Goal: Information Seeking & Learning: Learn about a topic

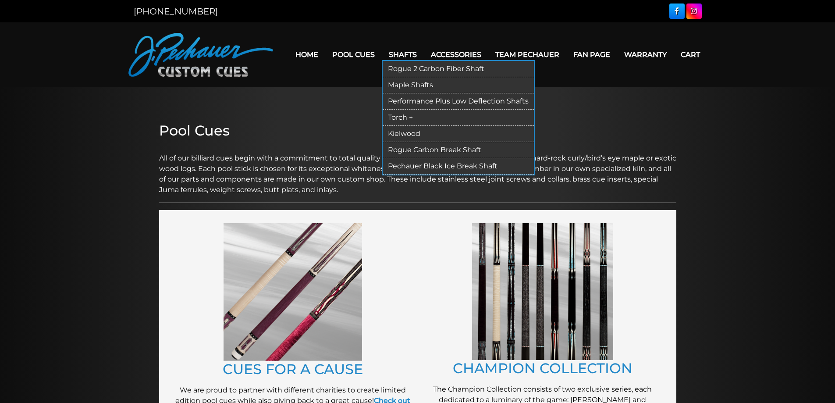
click at [407, 65] on link "Rogue 2 Carbon Fiber Shaft" at bounding box center [457, 69] width 151 height 16
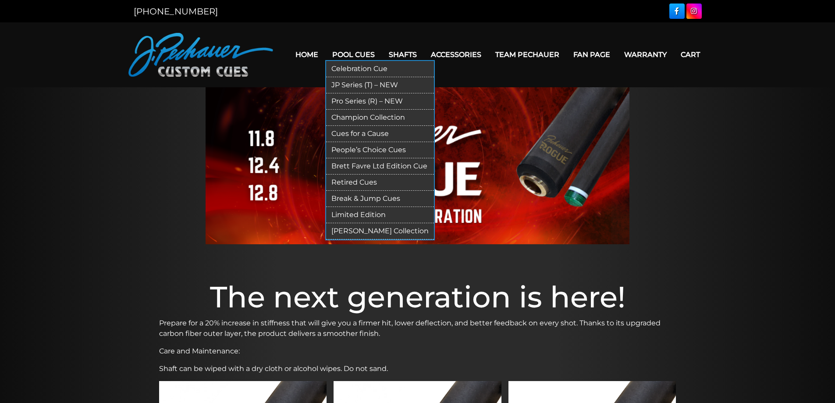
click at [374, 213] on link "Limited Edition" at bounding box center [380, 215] width 108 height 16
click at [371, 230] on link "[PERSON_NAME] Collection" at bounding box center [380, 231] width 108 height 16
click at [360, 180] on link "Retired Cues" at bounding box center [380, 182] width 108 height 16
click at [361, 182] on link "Retired Cues" at bounding box center [380, 182] width 108 height 16
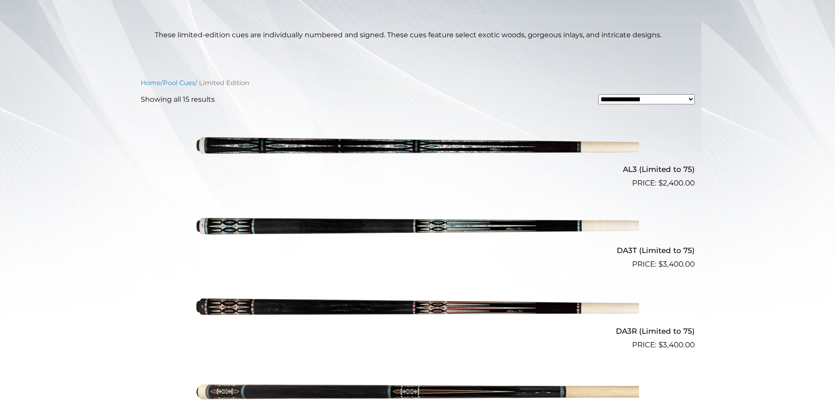
scroll to position [180, 0]
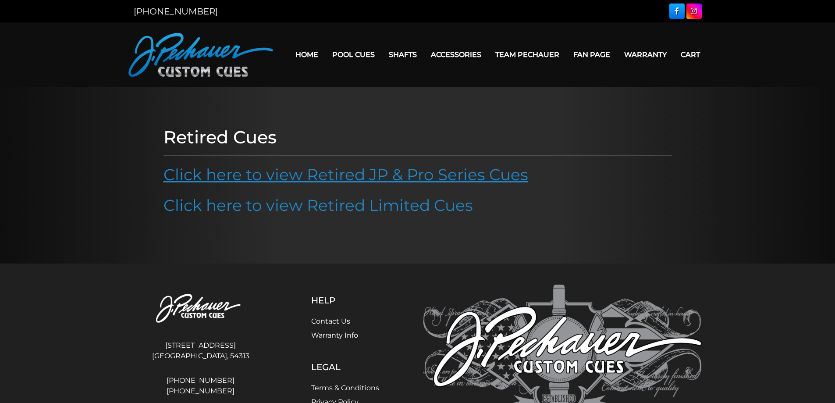
click at [352, 180] on link "Click here to view Retired JP & Pro Series Cues" at bounding box center [345, 174] width 364 height 19
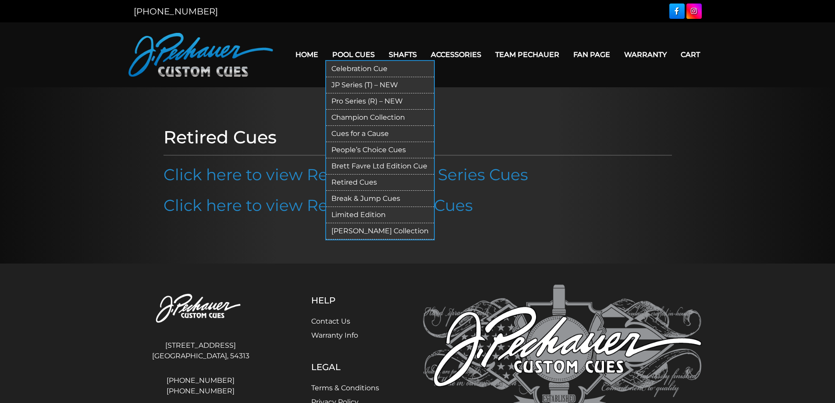
click at [358, 114] on link "Champion Collection" at bounding box center [380, 118] width 108 height 16
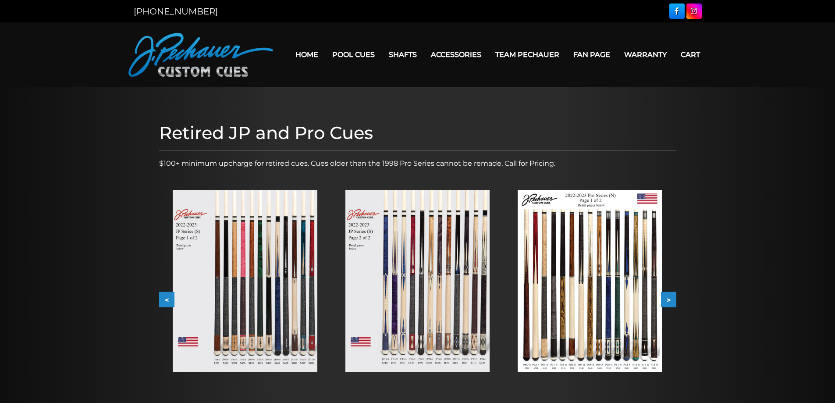
click at [294, 268] on img at bounding box center [245, 281] width 144 height 182
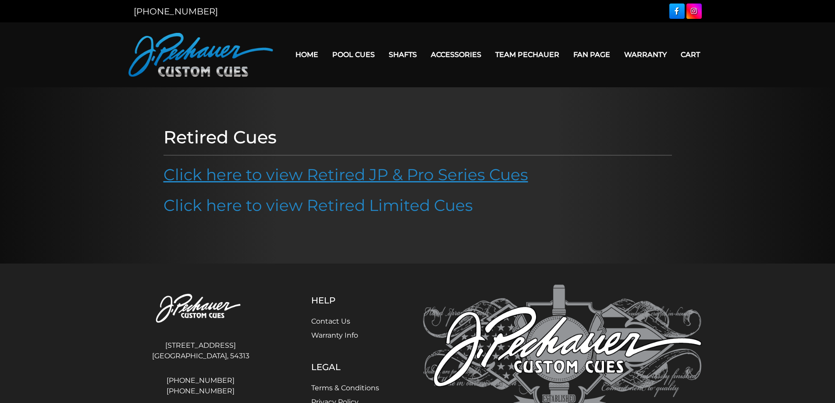
click at [368, 176] on link "Click here to view Retired JP & Pro Series Cues" at bounding box center [345, 174] width 364 height 19
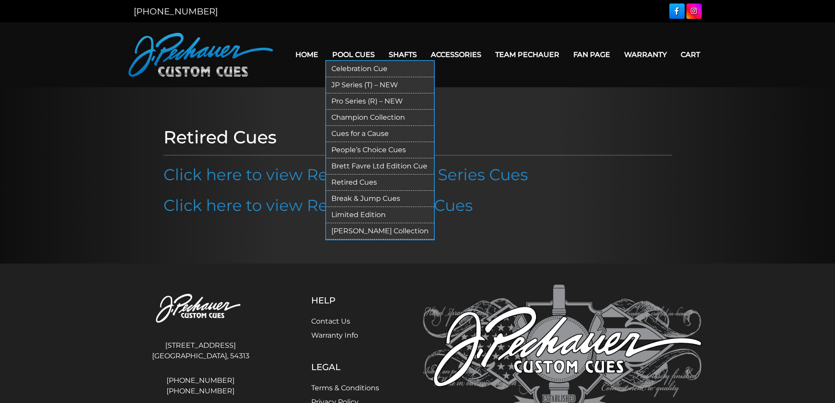
click at [371, 145] on link "People’s Choice Cues" at bounding box center [380, 150] width 108 height 16
click at [366, 215] on link "Limited Edition" at bounding box center [380, 215] width 108 height 16
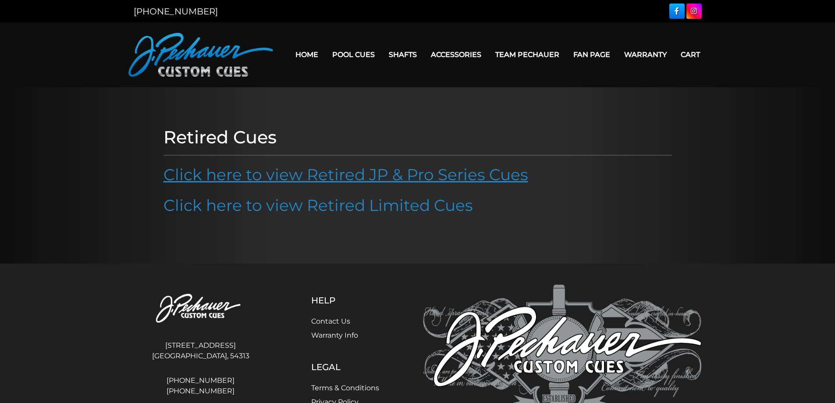
click at [356, 177] on link "Click here to view Retired JP & Pro Series Cues" at bounding box center [345, 174] width 364 height 19
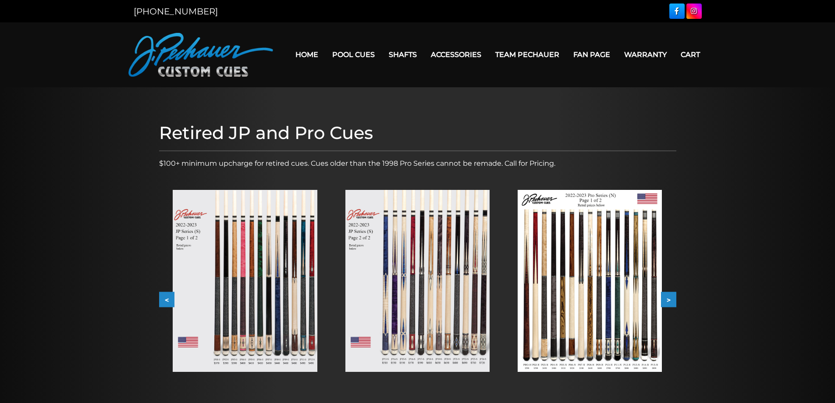
click at [670, 301] on button ">" at bounding box center [668, 299] width 15 height 15
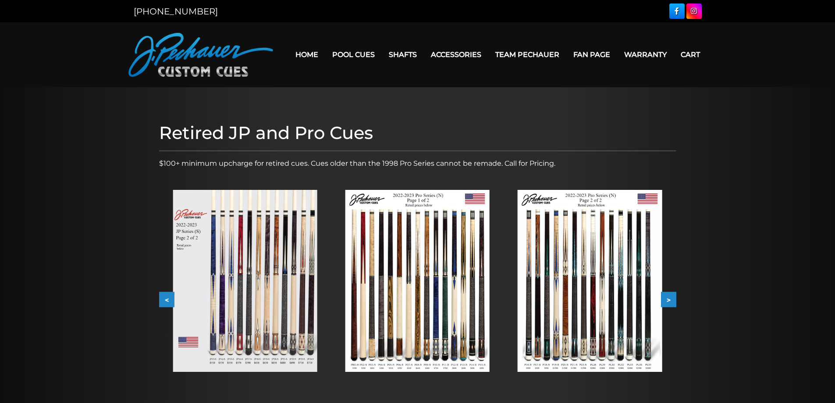
click at [669, 301] on button ">" at bounding box center [668, 299] width 15 height 15
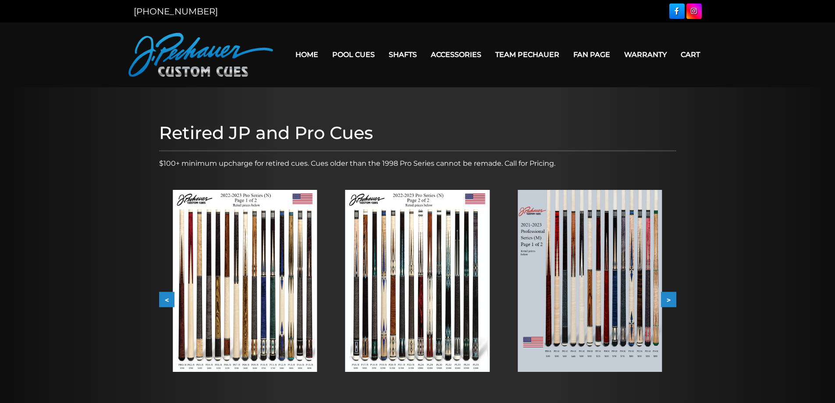
click at [562, 304] on img at bounding box center [589, 281] width 144 height 182
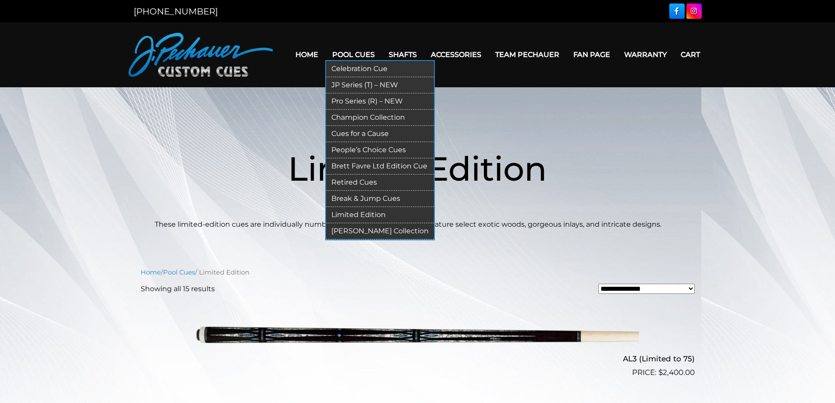
click at [364, 66] on link "Celebration Cue" at bounding box center [380, 69] width 108 height 16
click at [370, 230] on link "[PERSON_NAME] Collection" at bounding box center [380, 231] width 108 height 16
click at [361, 99] on link "Pro Series (R) – NEW" at bounding box center [380, 101] width 108 height 16
click at [358, 99] on link "Pro Series (R) – NEW" at bounding box center [380, 101] width 108 height 16
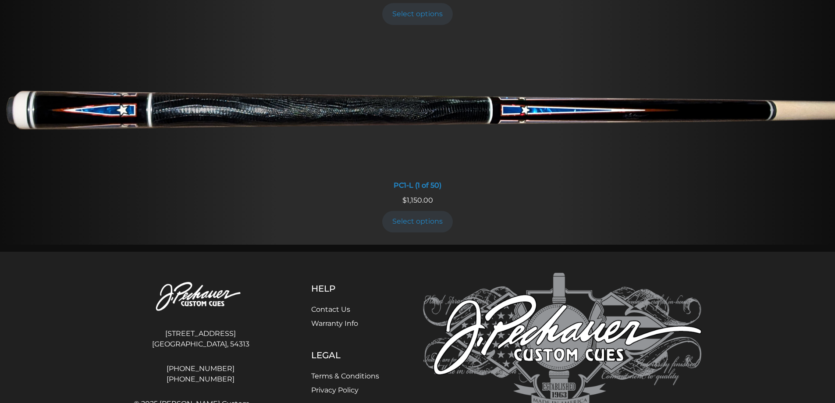
scroll to position [682, 0]
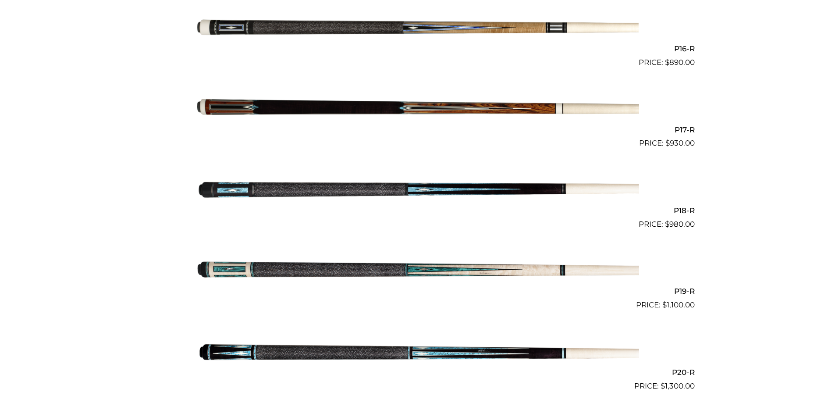
scroll to position [1504, 0]
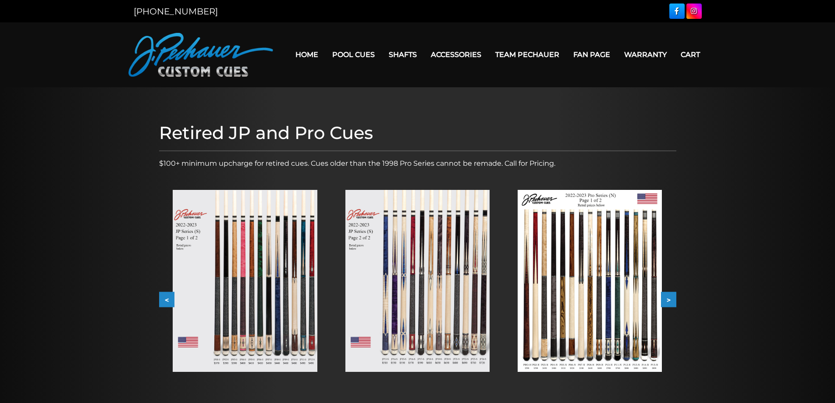
click at [672, 304] on button ">" at bounding box center [668, 299] width 15 height 15
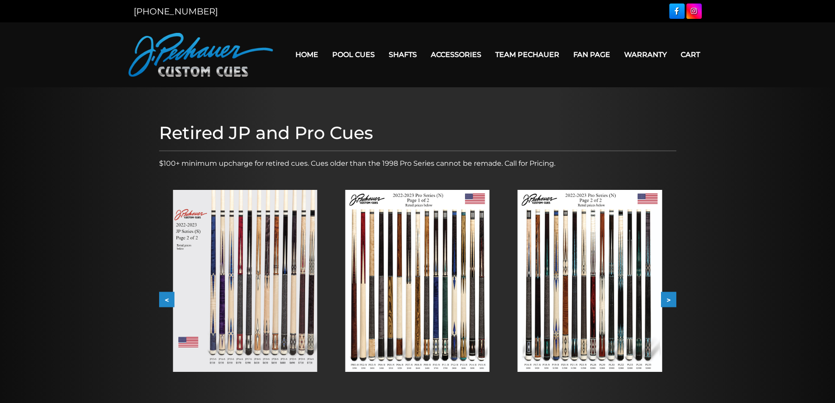
click at [672, 302] on button ">" at bounding box center [668, 299] width 15 height 15
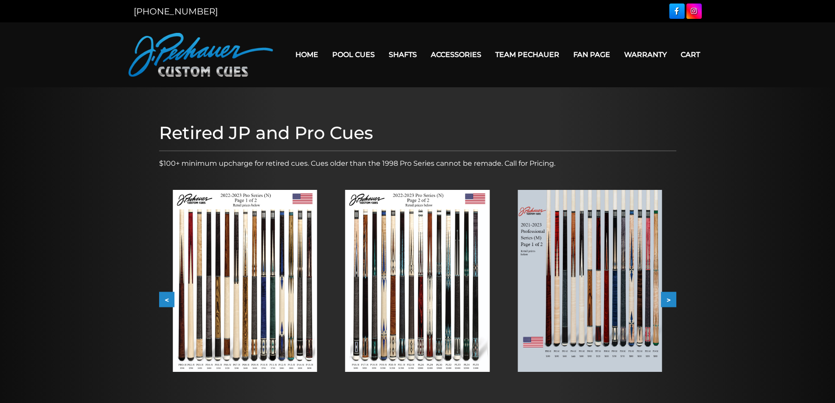
click at [672, 302] on button ">" at bounding box center [668, 299] width 15 height 15
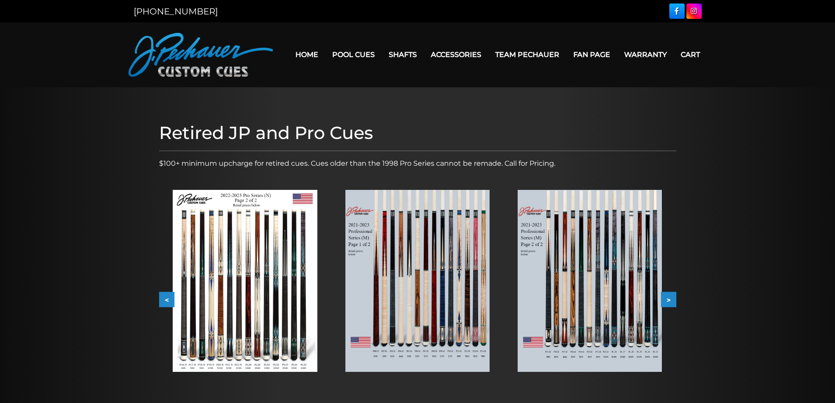
click at [612, 301] on img at bounding box center [589, 281] width 144 height 182
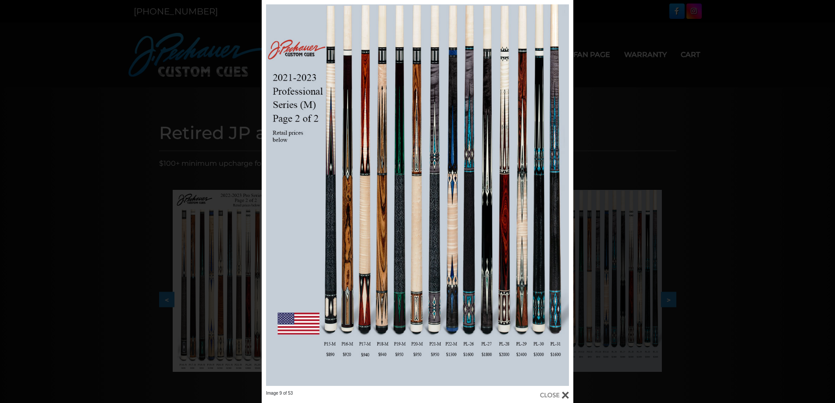
click at [706, 290] on div "Image 9 of 53" at bounding box center [417, 201] width 835 height 403
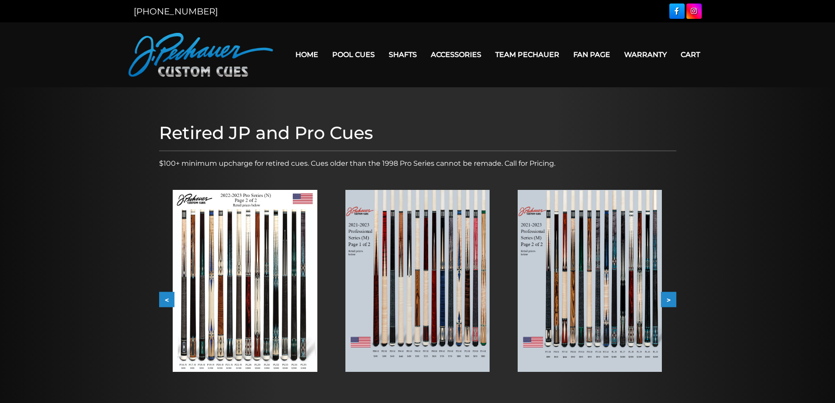
click at [670, 301] on button ">" at bounding box center [668, 299] width 15 height 15
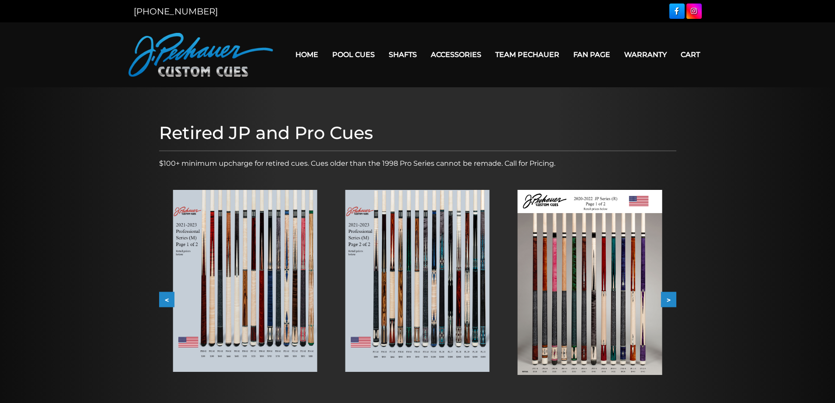
click at [622, 299] on img at bounding box center [589, 282] width 144 height 185
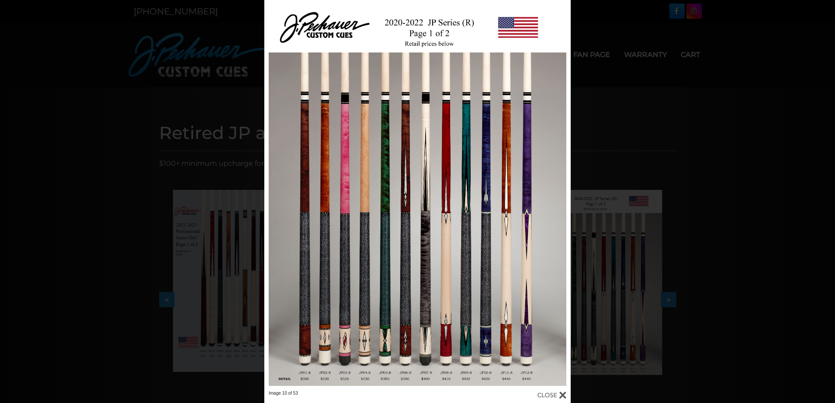
click at [694, 287] on div "Image 10 of 53" at bounding box center [417, 201] width 835 height 403
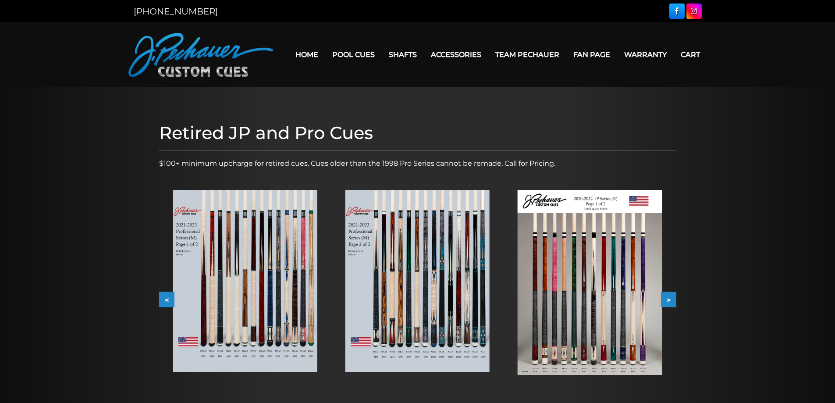
click at [670, 299] on button ">" at bounding box center [668, 299] width 15 height 15
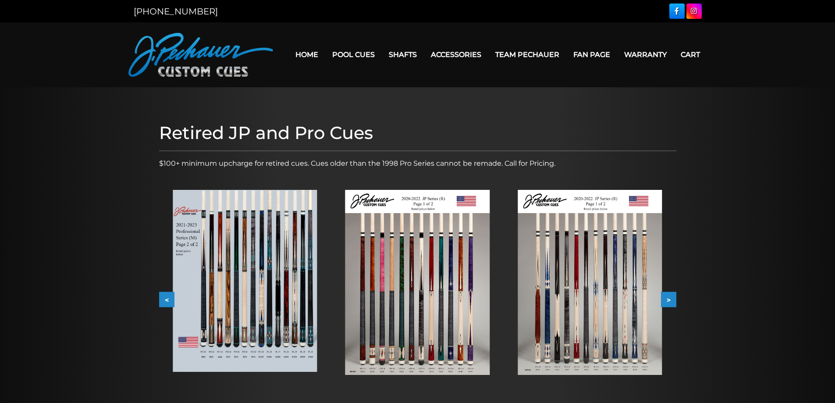
click at [619, 297] on img at bounding box center [589, 282] width 144 height 185
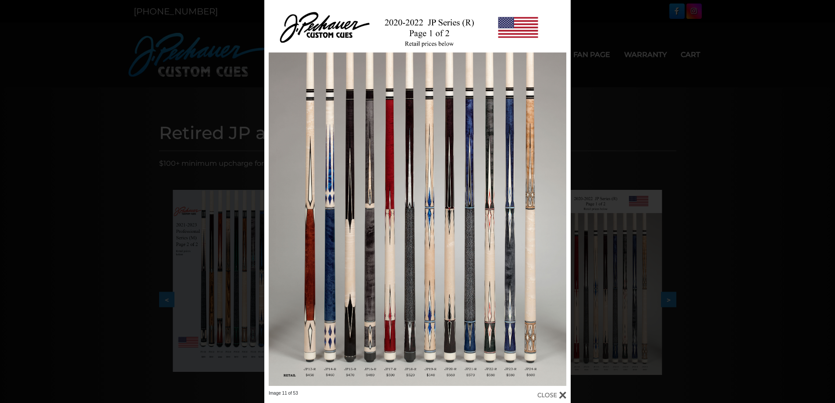
click at [725, 286] on div "Image 11 of 53" at bounding box center [417, 201] width 835 height 403
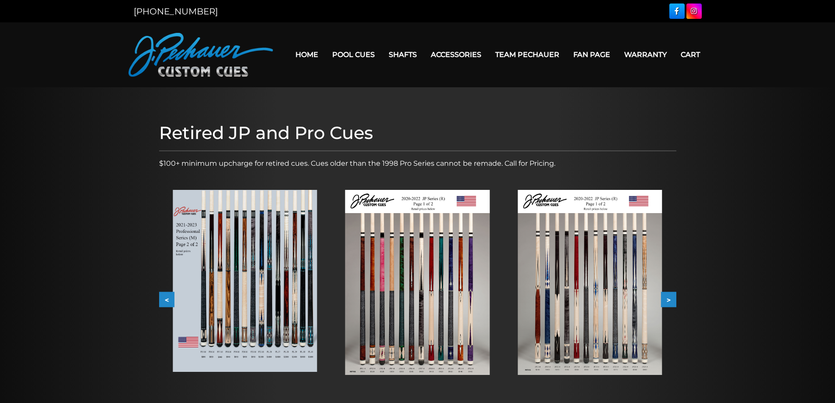
click at [670, 301] on button ">" at bounding box center [668, 299] width 15 height 15
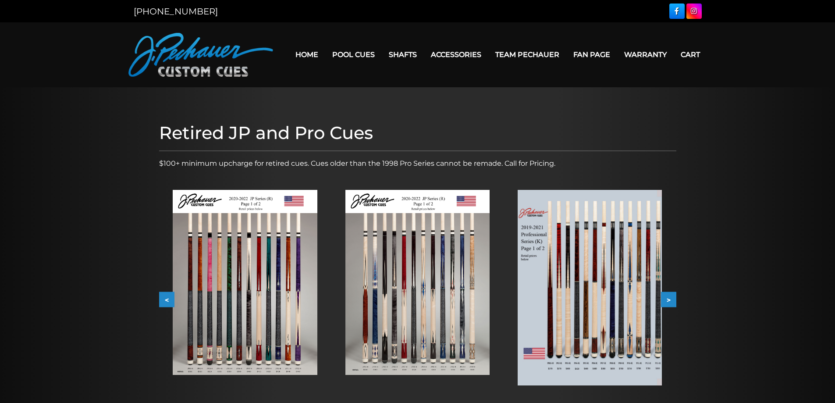
click at [618, 299] on img at bounding box center [589, 287] width 144 height 195
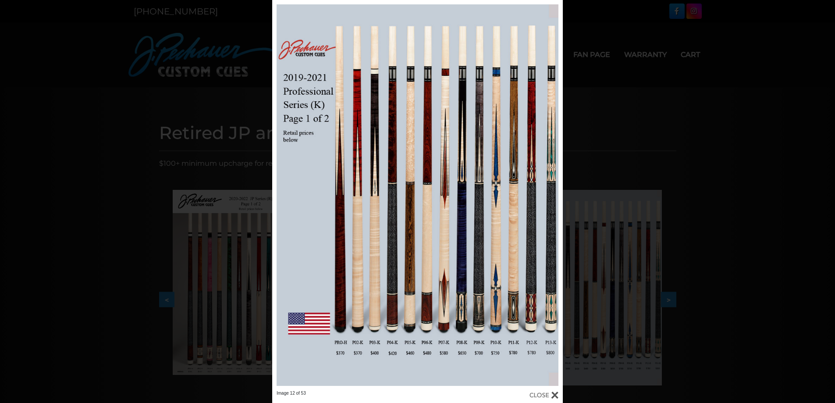
click at [669, 301] on div "Image 12 of 53" at bounding box center [417, 201] width 835 height 403
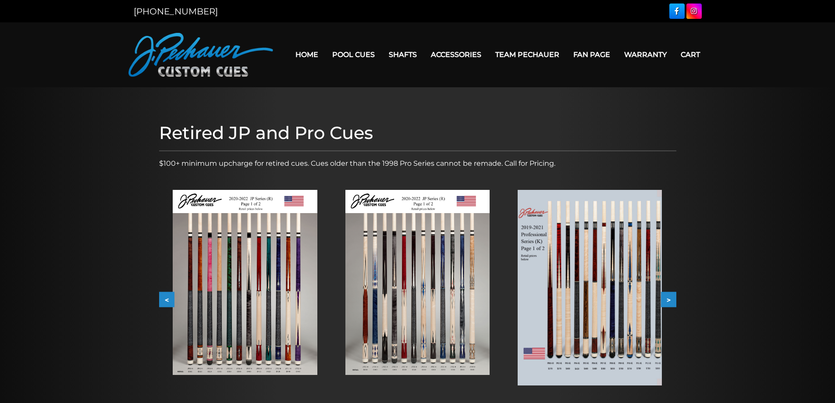
click at [669, 300] on button ">" at bounding box center [668, 299] width 15 height 15
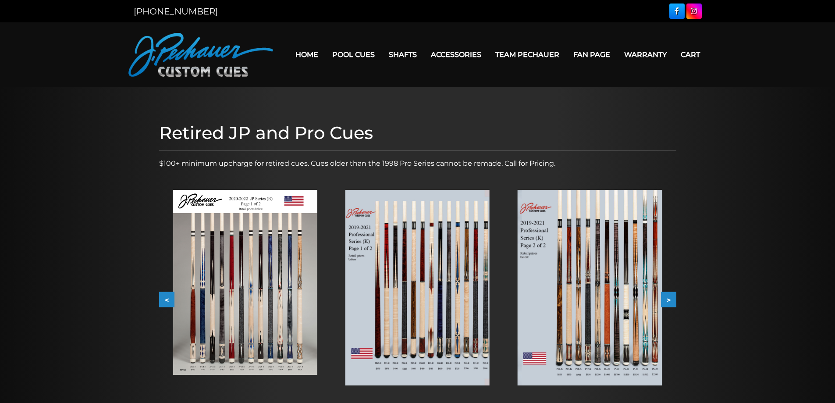
click at [588, 294] on img at bounding box center [589, 287] width 144 height 195
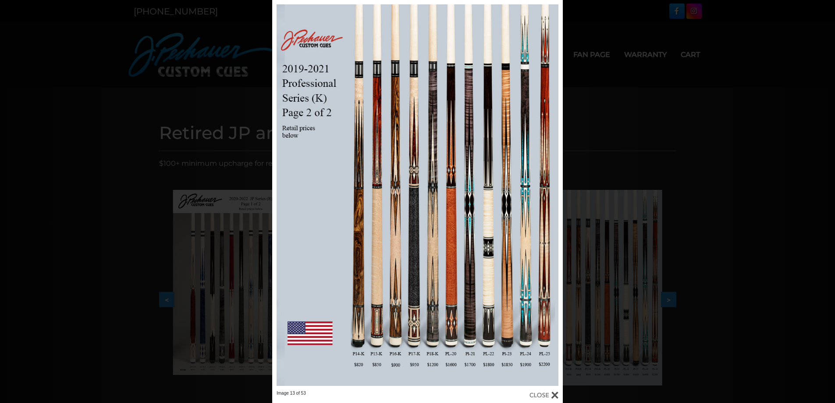
click at [413, 340] on div at bounding box center [417, 195] width 290 height 390
